Goal: Find contact information: Find contact information

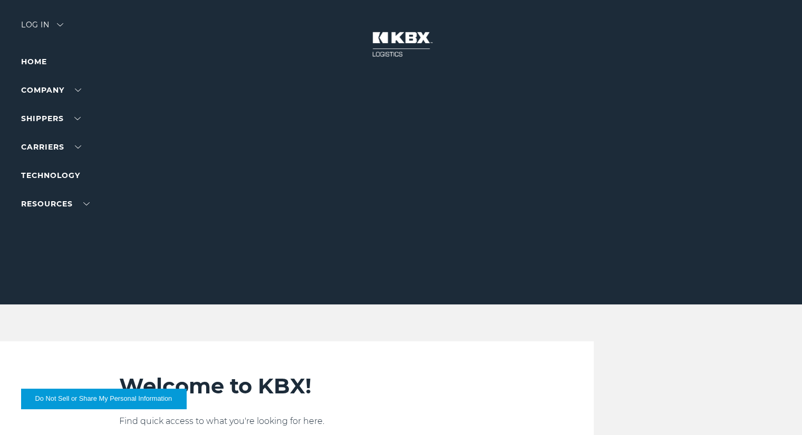
click at [36, 66] on li "Home" at bounding box center [67, 61] width 92 height 13
click at [36, 64] on link "Home" at bounding box center [34, 61] width 26 height 9
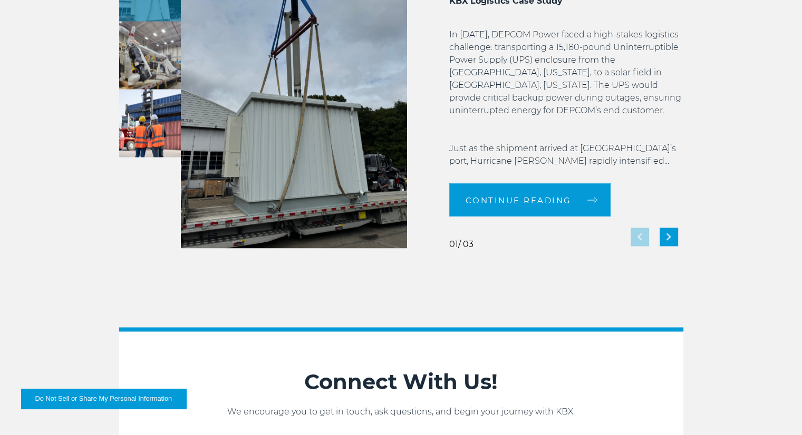
scroll to position [2295, 0]
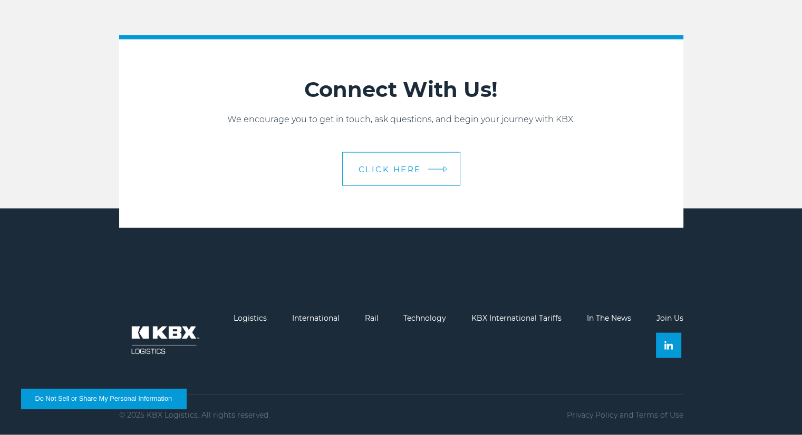
click at [383, 172] on span "CLICK HERE" at bounding box center [389, 170] width 63 height 8
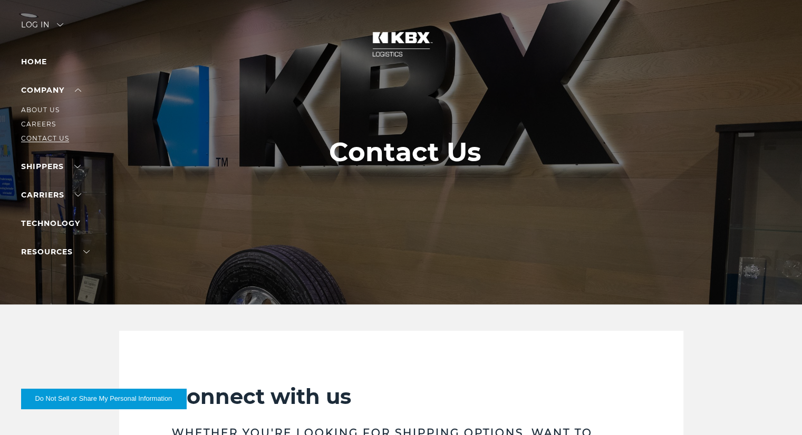
click at [44, 140] on link "Contact Us" at bounding box center [45, 138] width 48 height 8
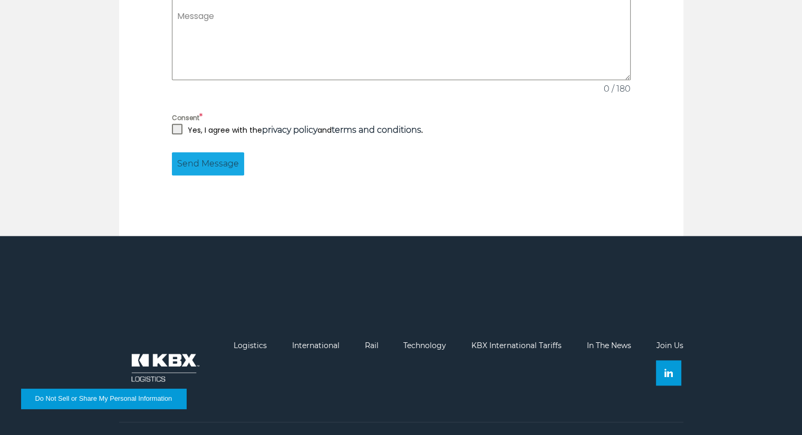
scroll to position [1033, 0]
